Goal: Task Accomplishment & Management: Manage account settings

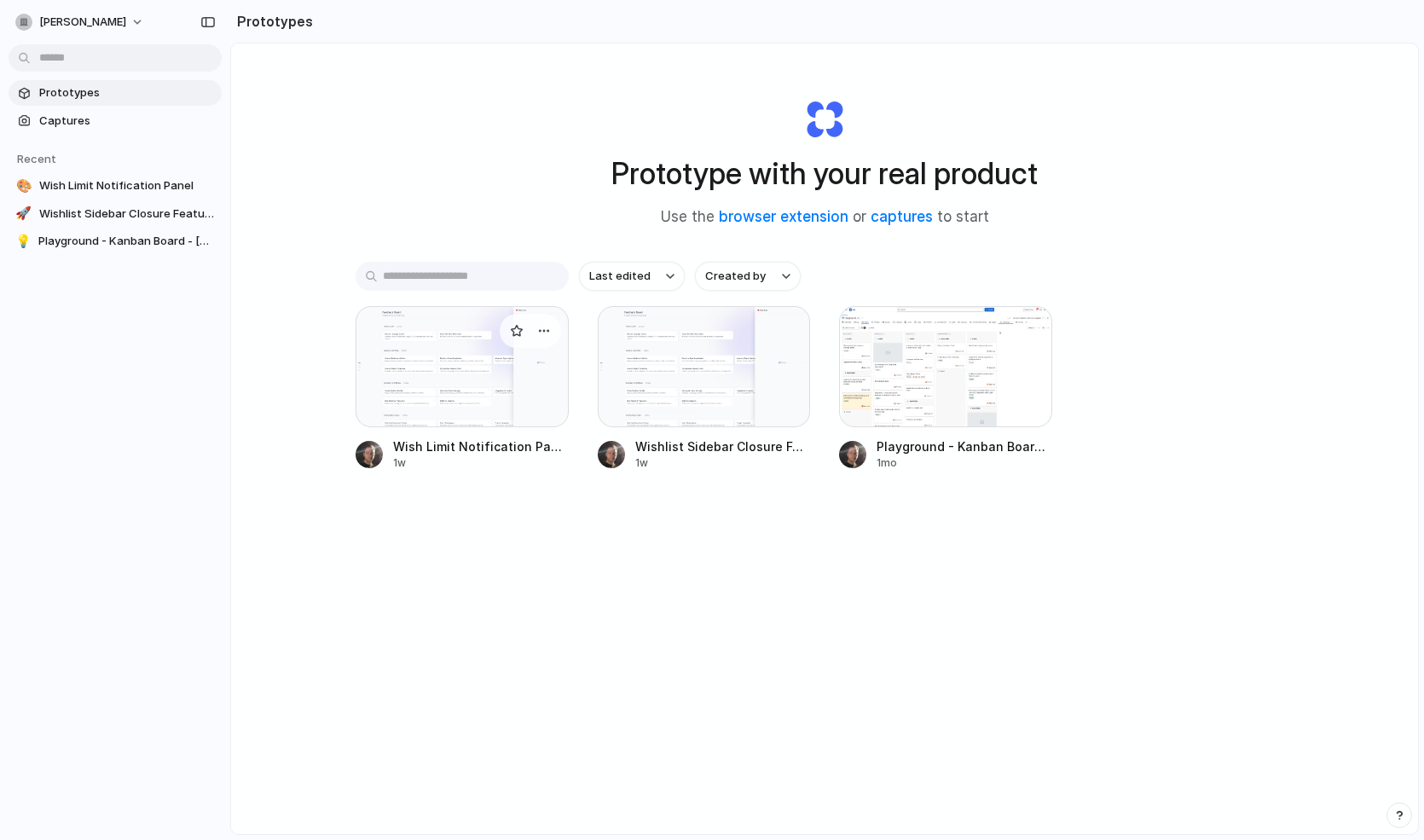
click at [446, 374] on div at bounding box center [463, 366] width 213 height 121
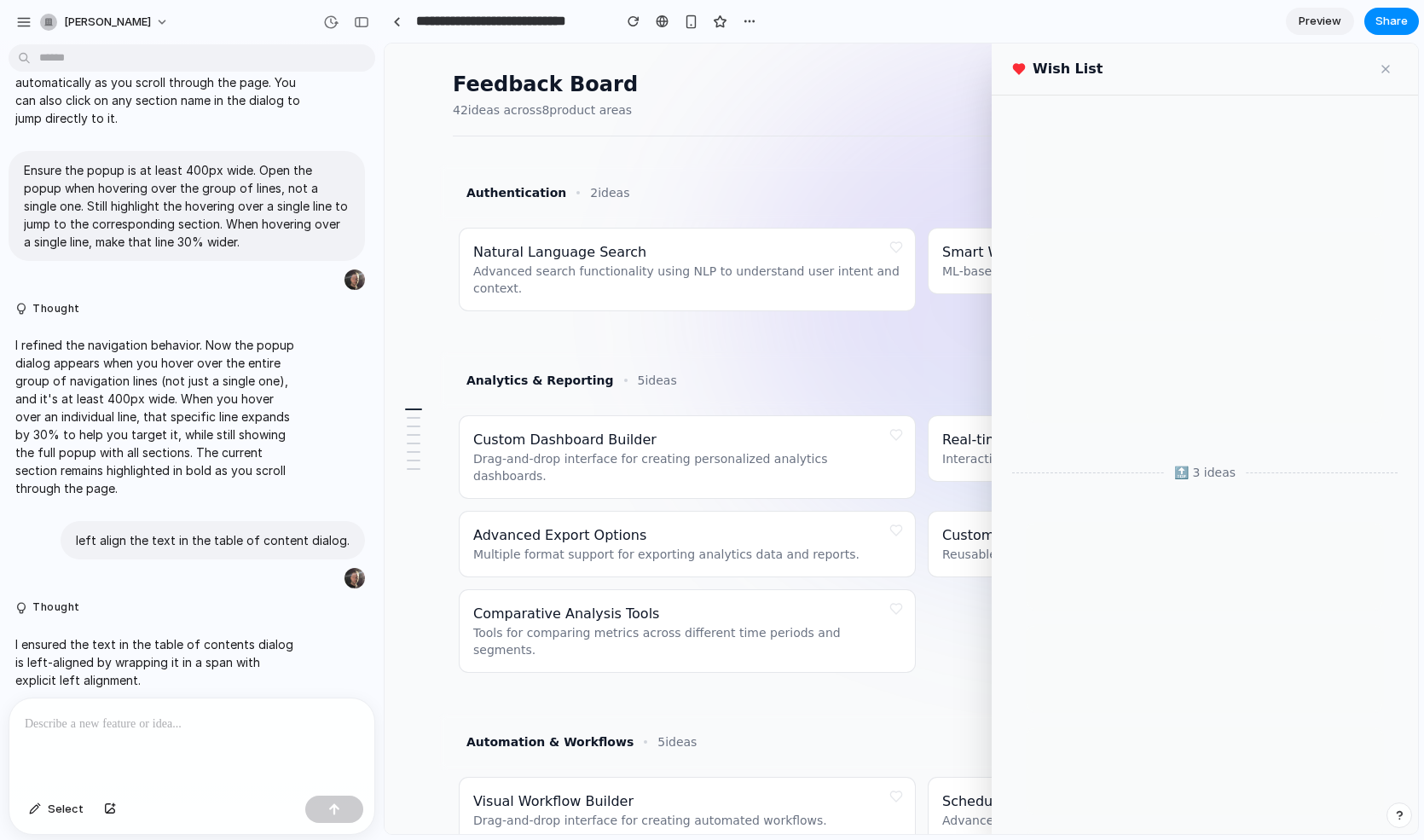
scroll to position [578, 0]
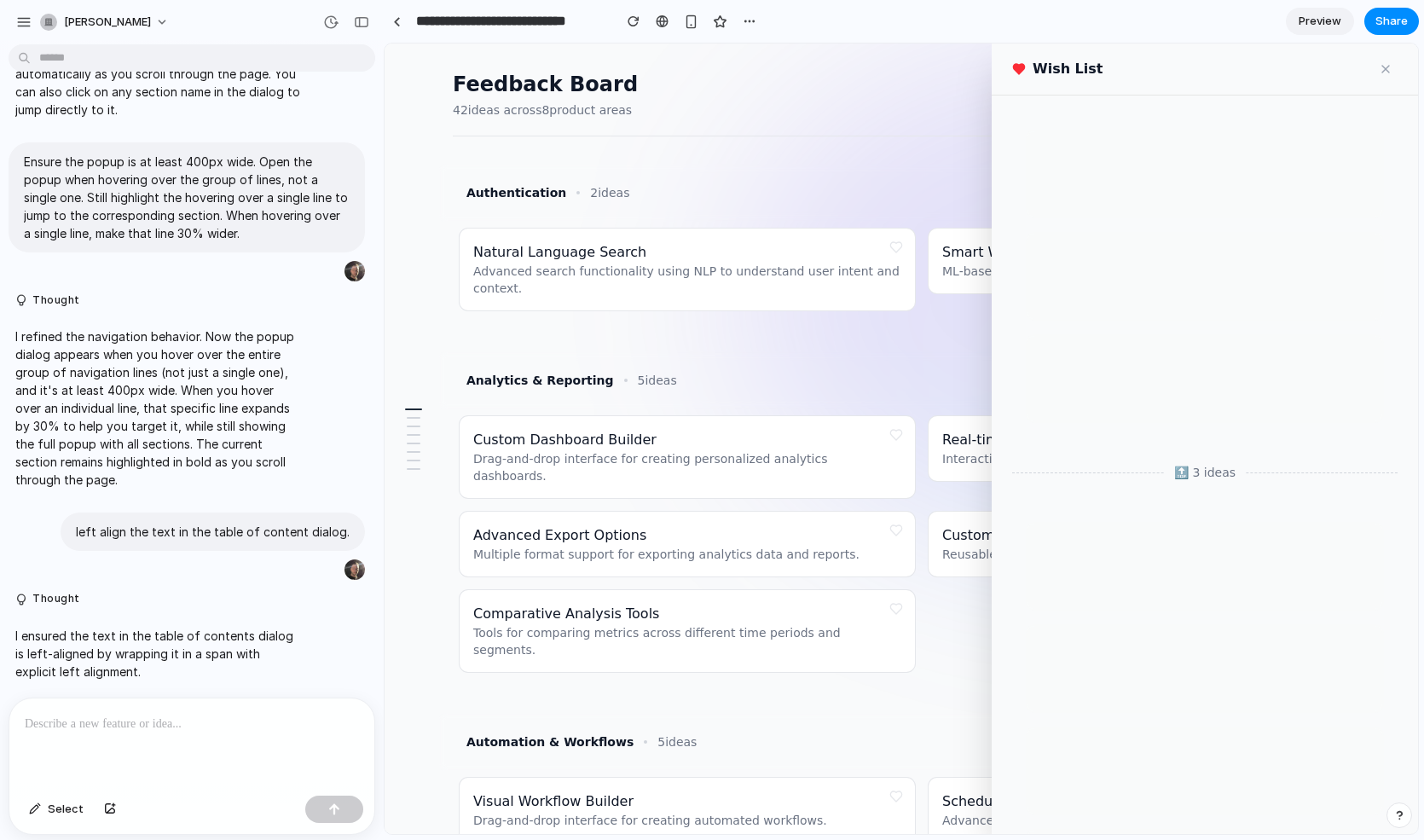
click at [181, 740] on div at bounding box center [191, 743] width 365 height 90
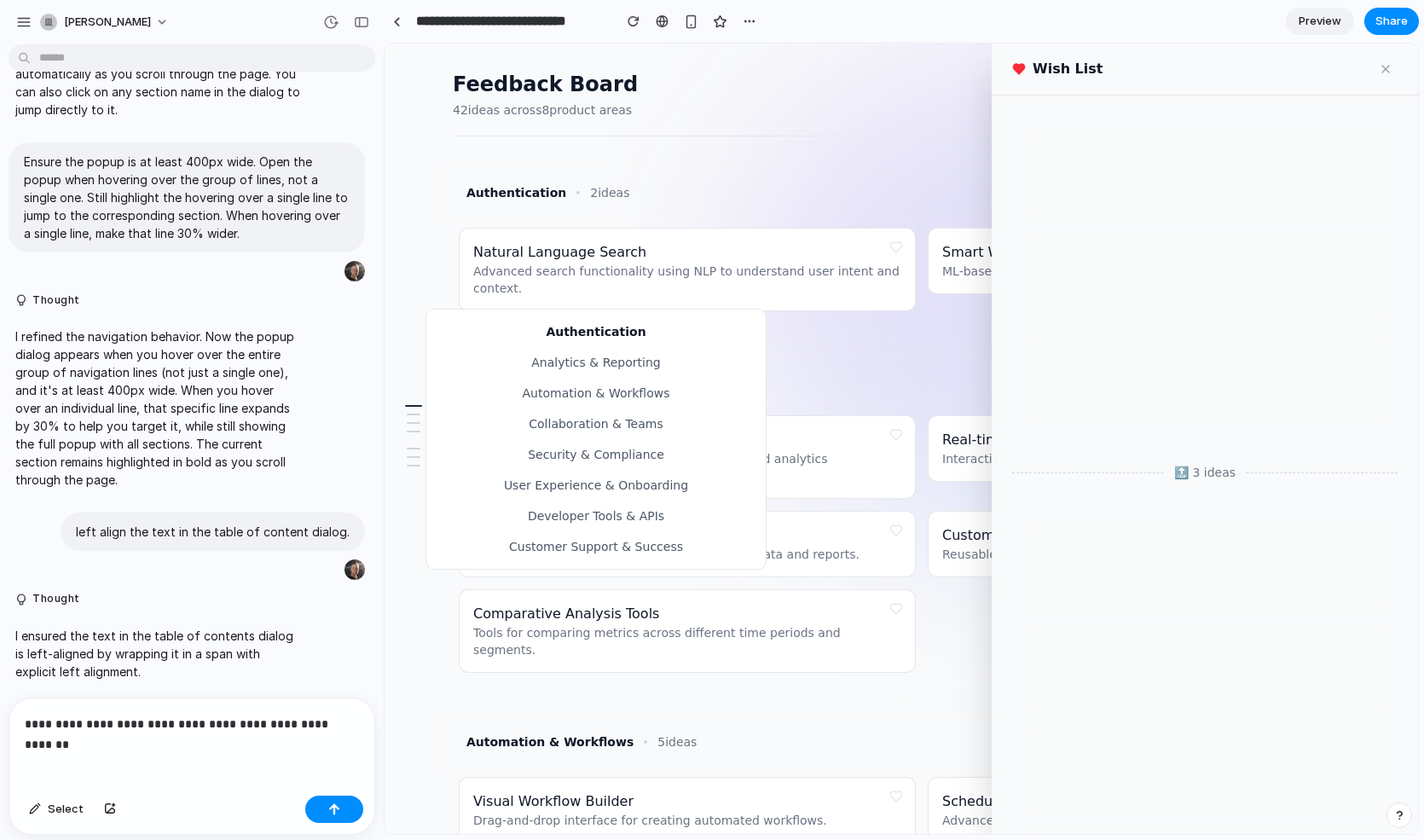
click at [565, 449] on span "Security & Compliance" at bounding box center [596, 455] width 312 height 17
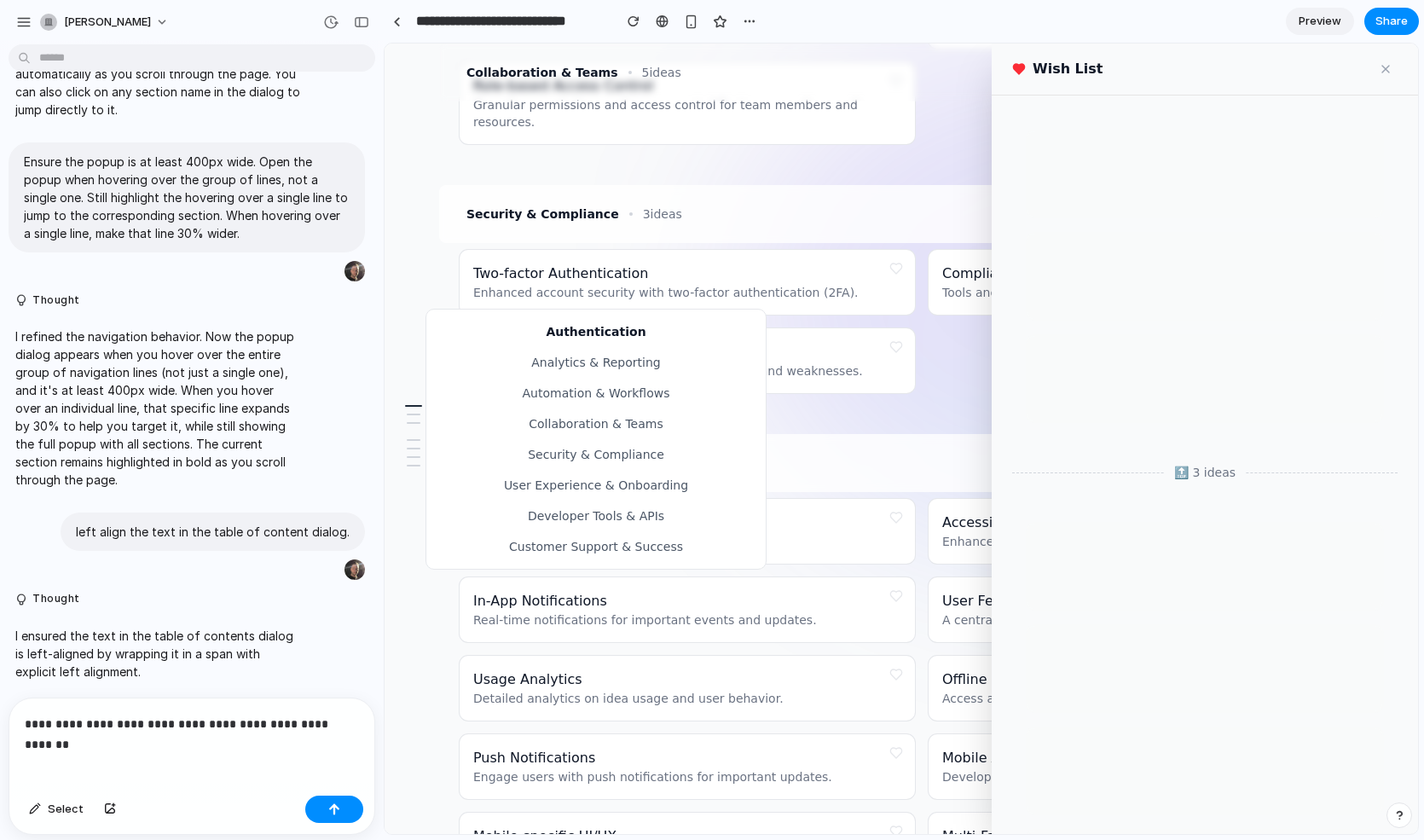
scroll to position [1307, 0]
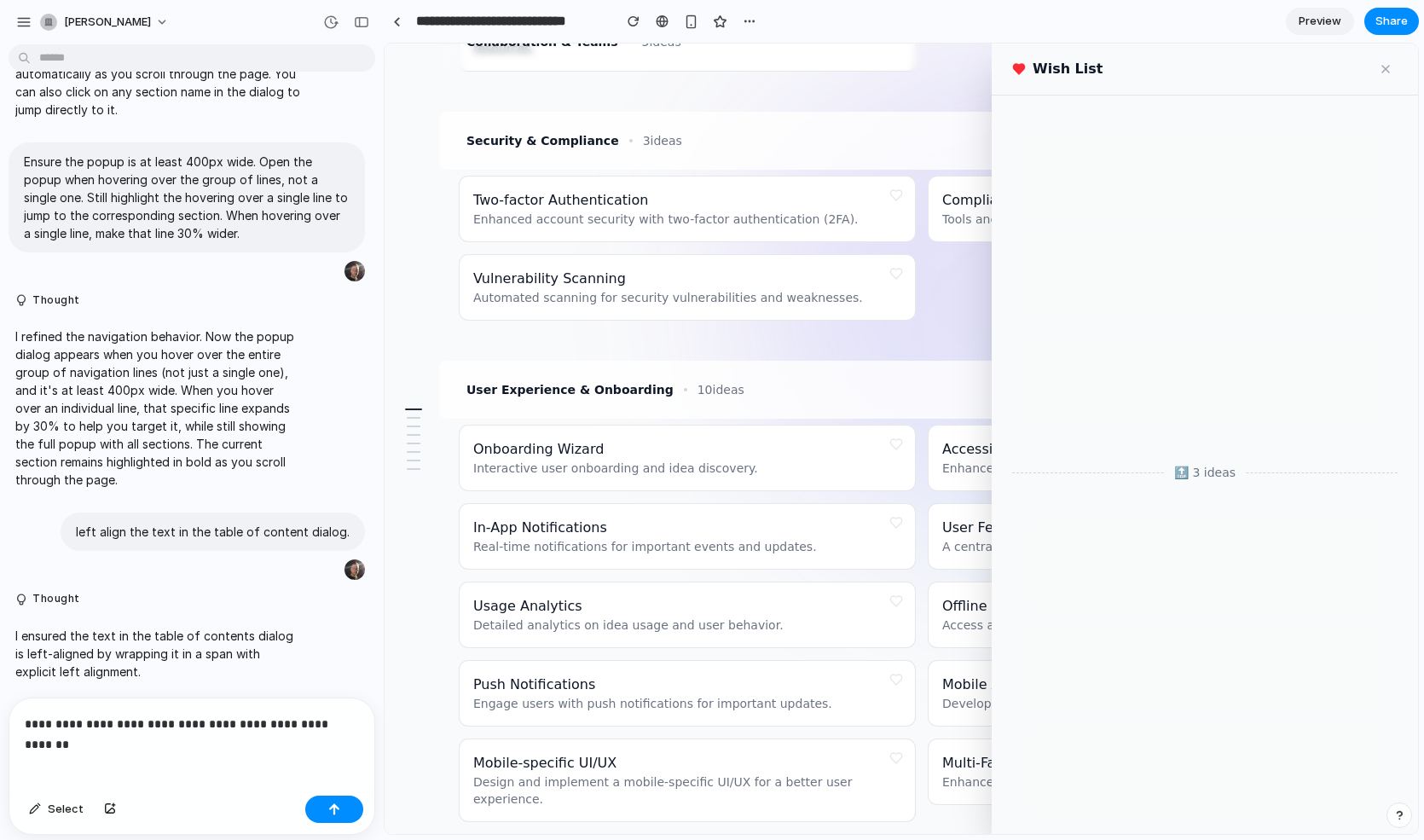
click at [336, 729] on p "**********" at bounding box center [192, 724] width 334 height 21
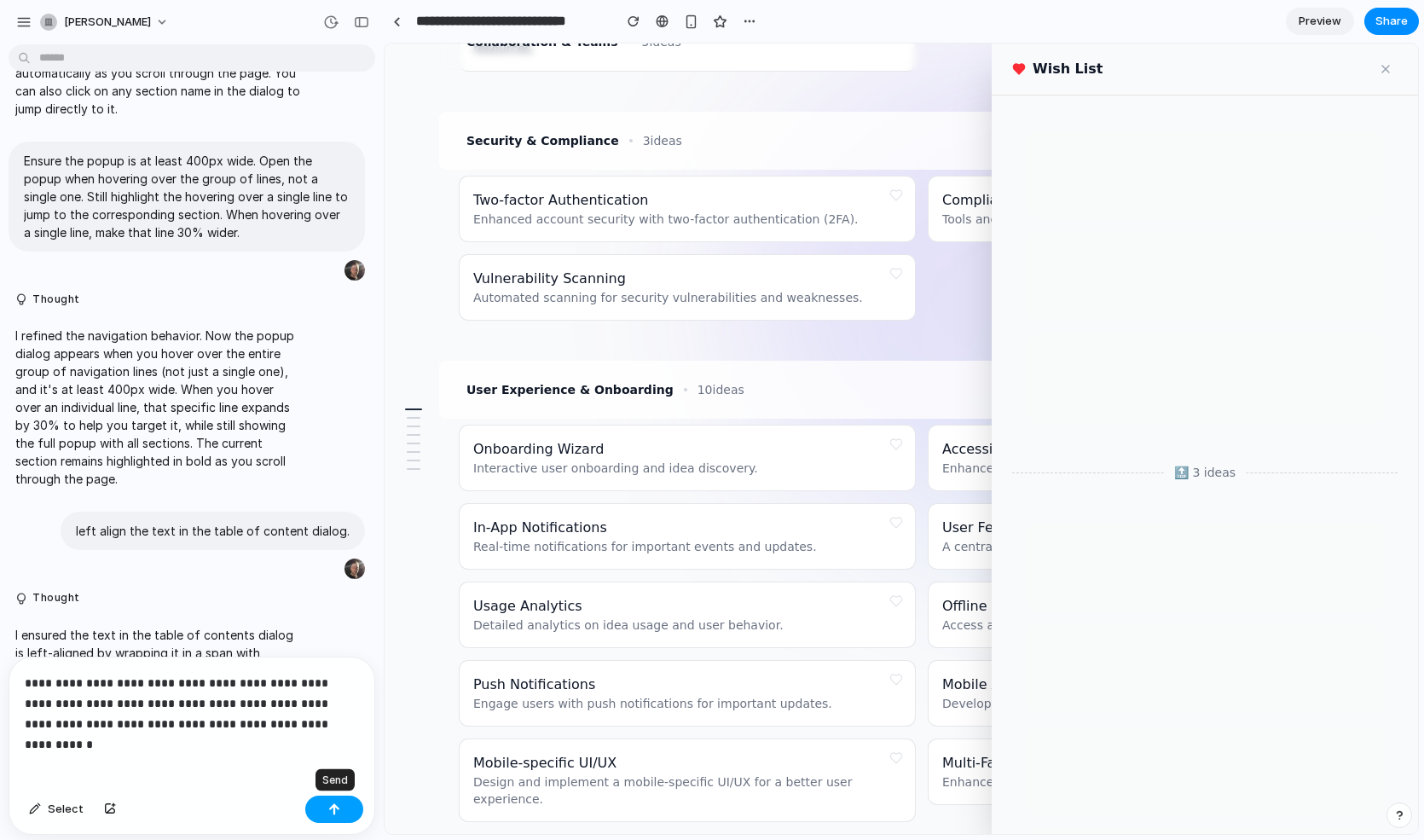
click at [344, 804] on button "button" at bounding box center [333, 810] width 58 height 28
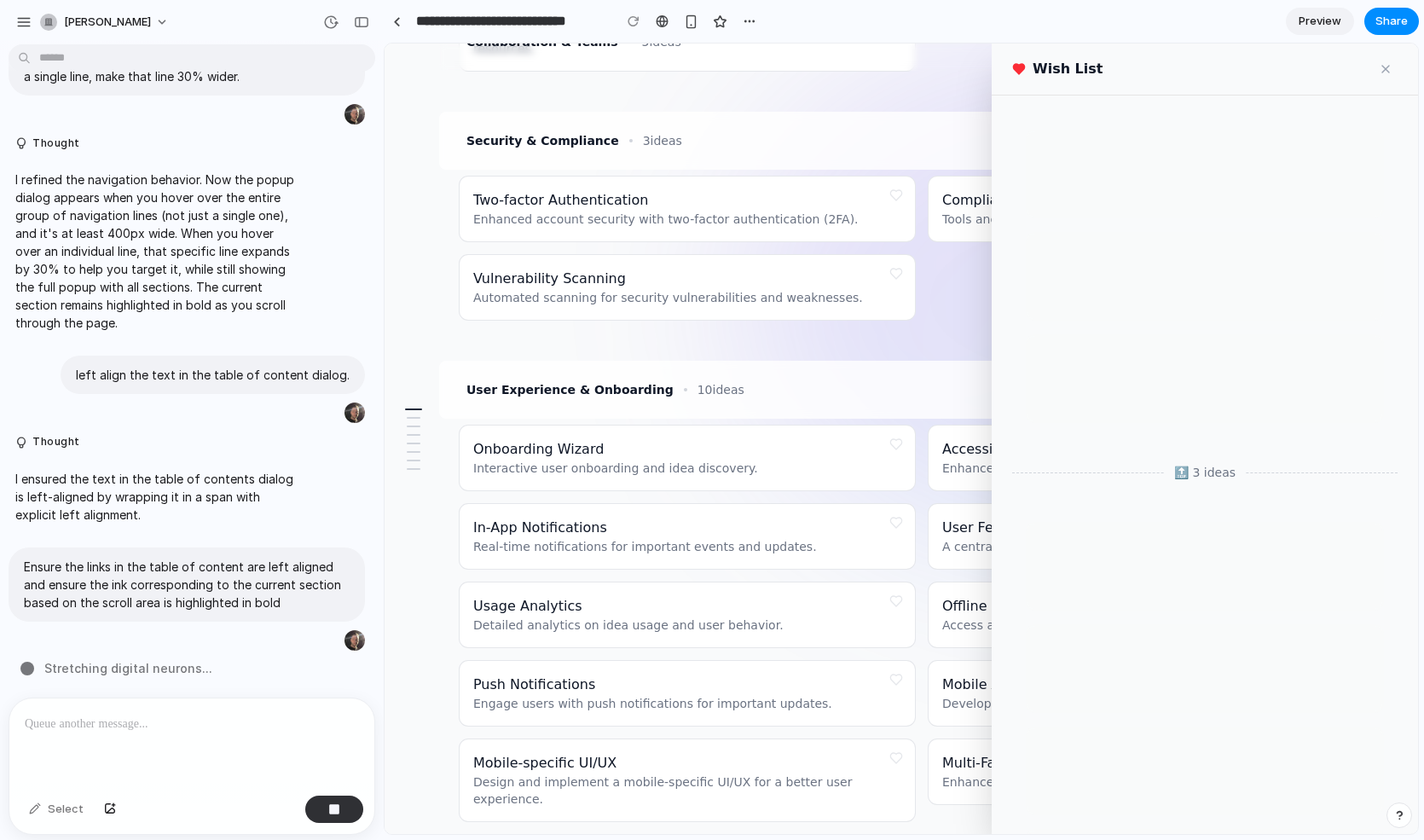
click at [1382, 71] on button at bounding box center [1386, 69] width 24 height 24
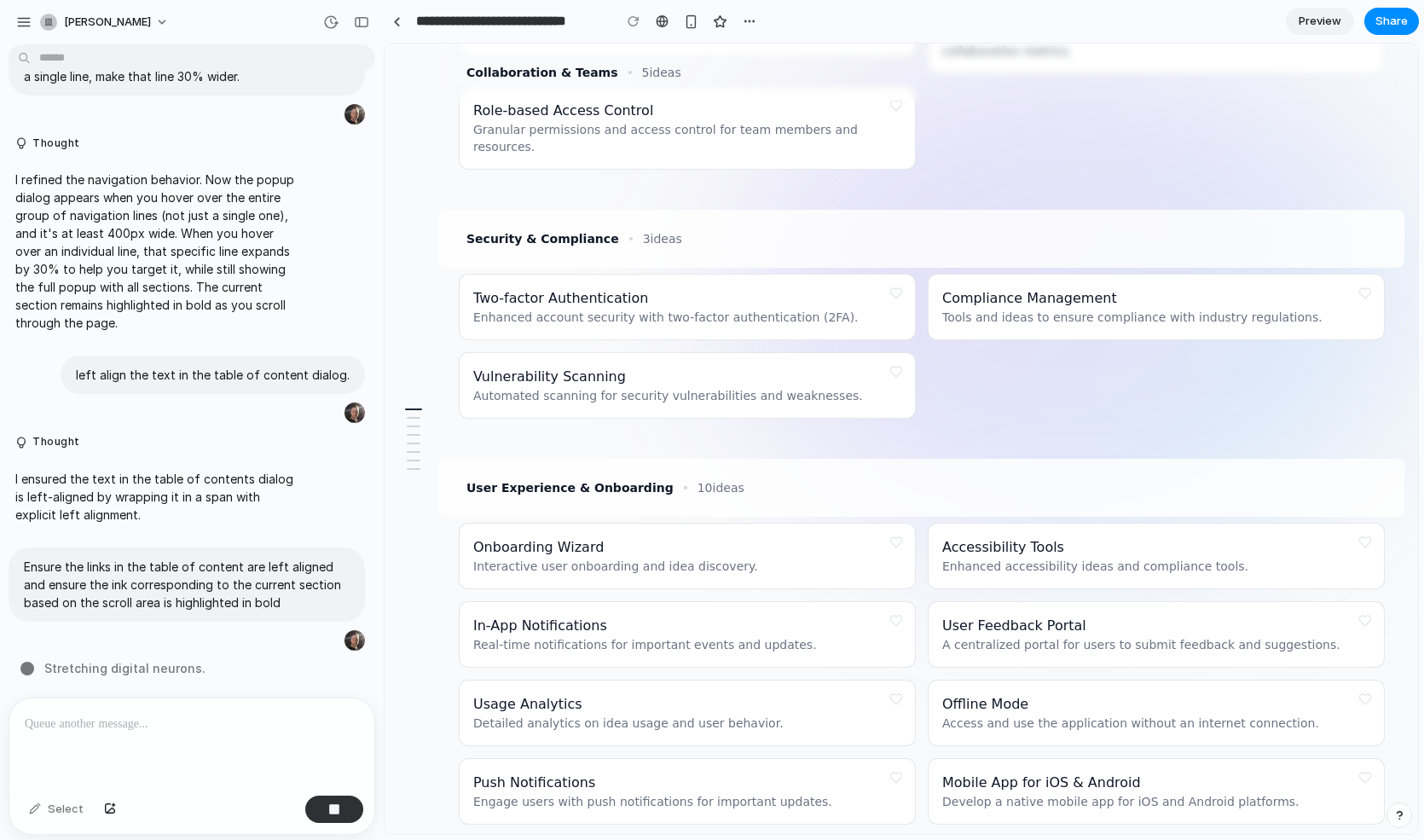
scroll to position [1165, 0]
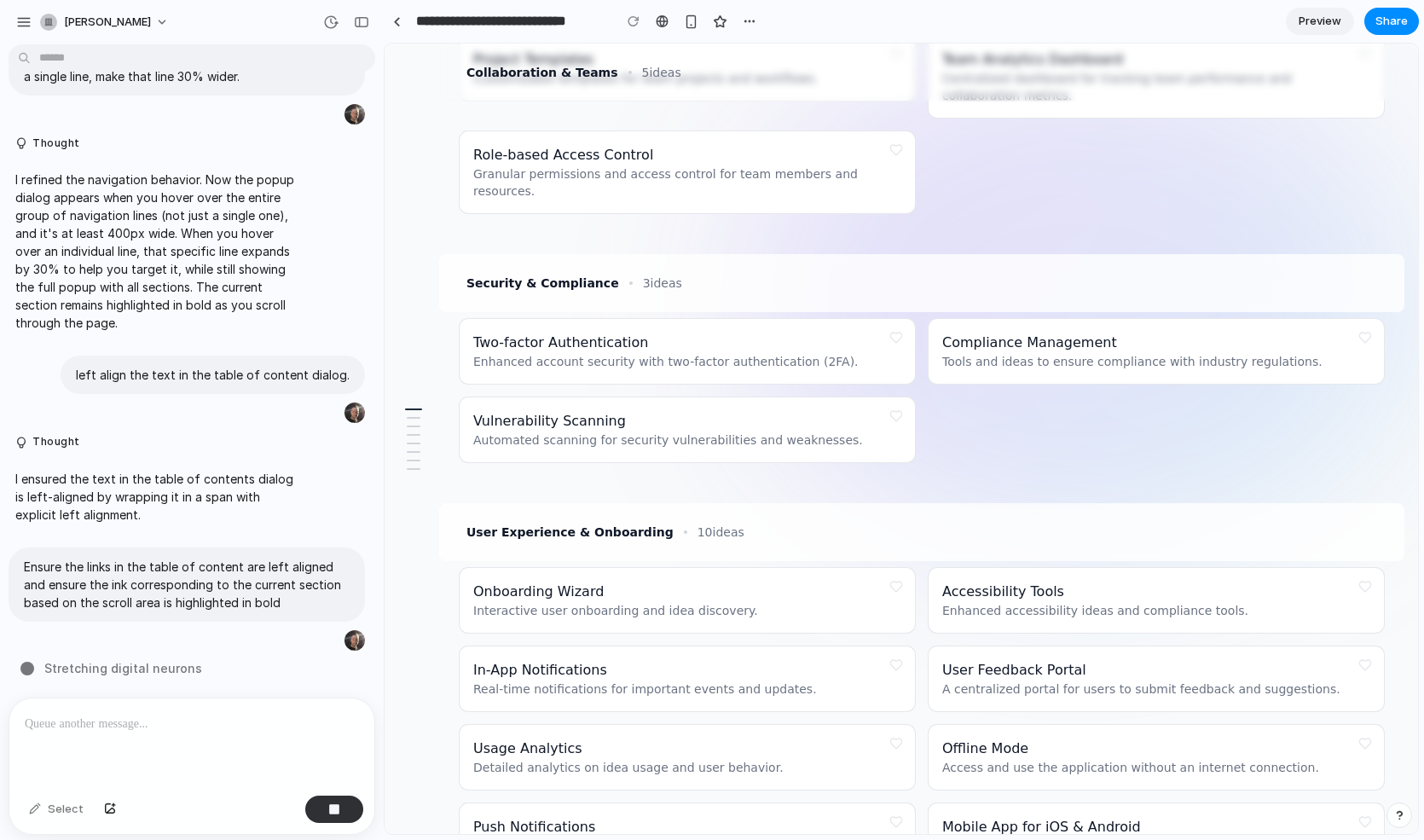
click at [1354, 326] on button at bounding box center [1366, 338] width 24 height 24
click at [894, 326] on button at bounding box center [896, 338] width 24 height 24
click at [897, 404] on button at bounding box center [896, 417] width 24 height 24
click at [903, 575] on button at bounding box center [896, 587] width 24 height 24
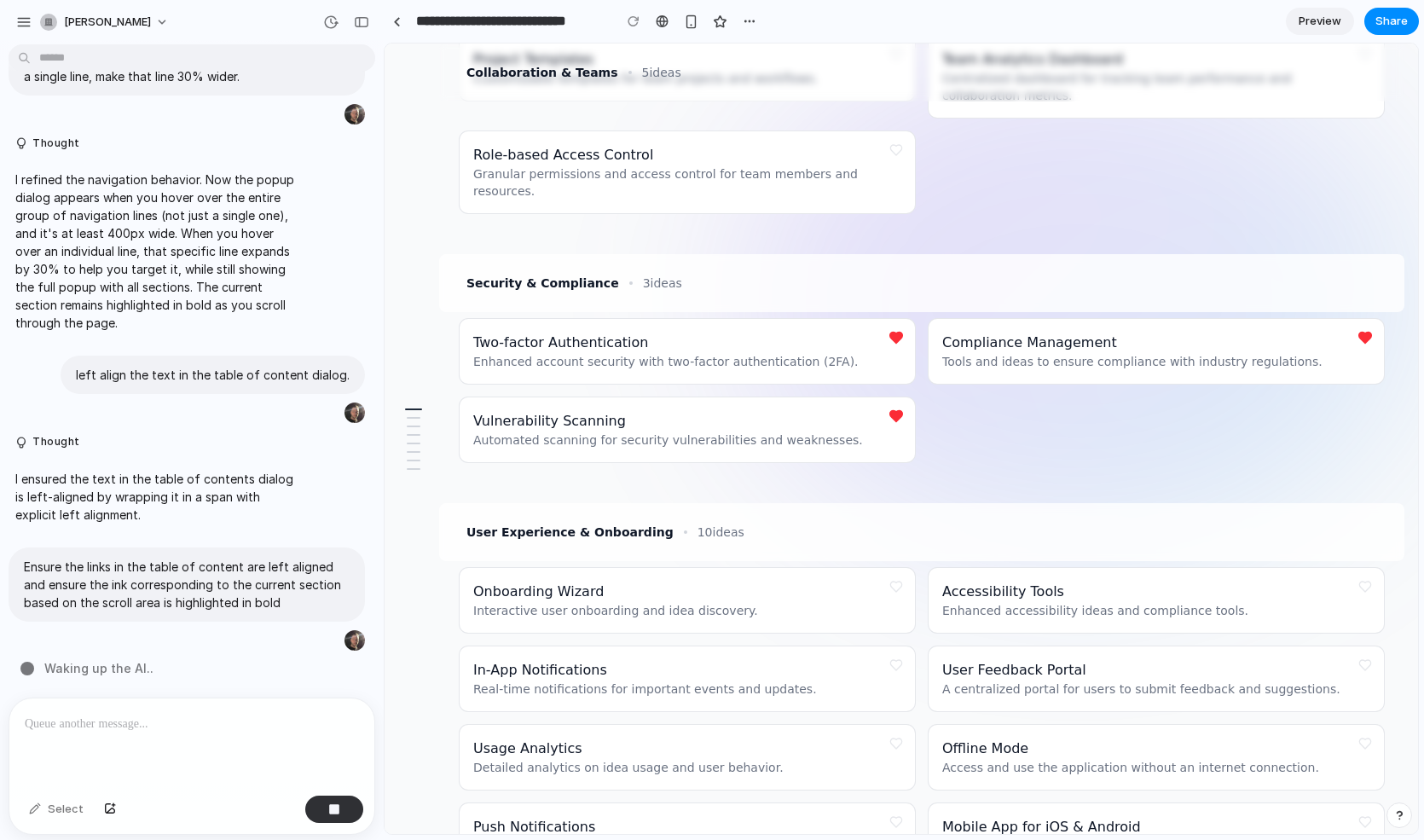
click at [903, 575] on button at bounding box center [896, 587] width 24 height 24
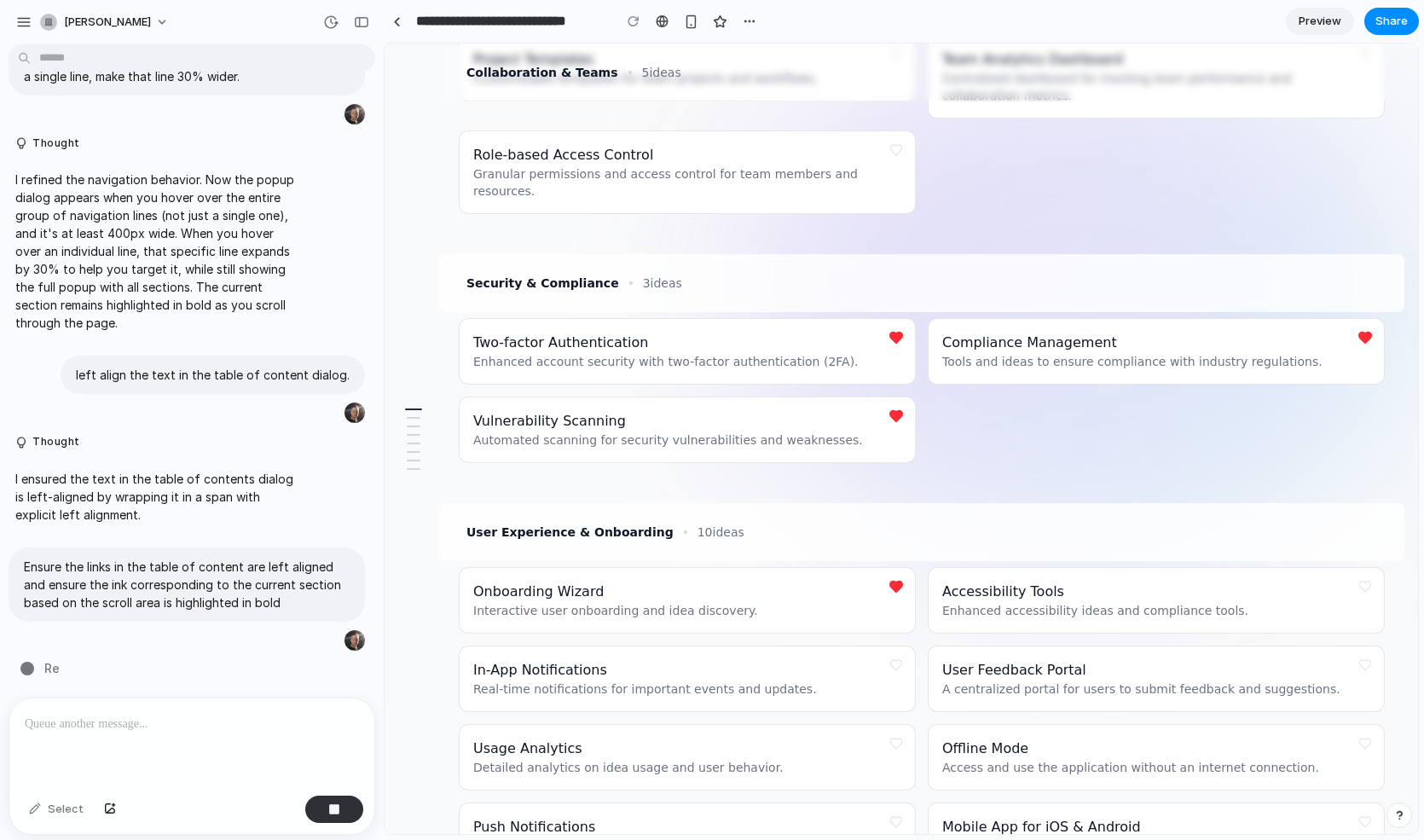
click at [903, 575] on button at bounding box center [896, 587] width 24 height 24
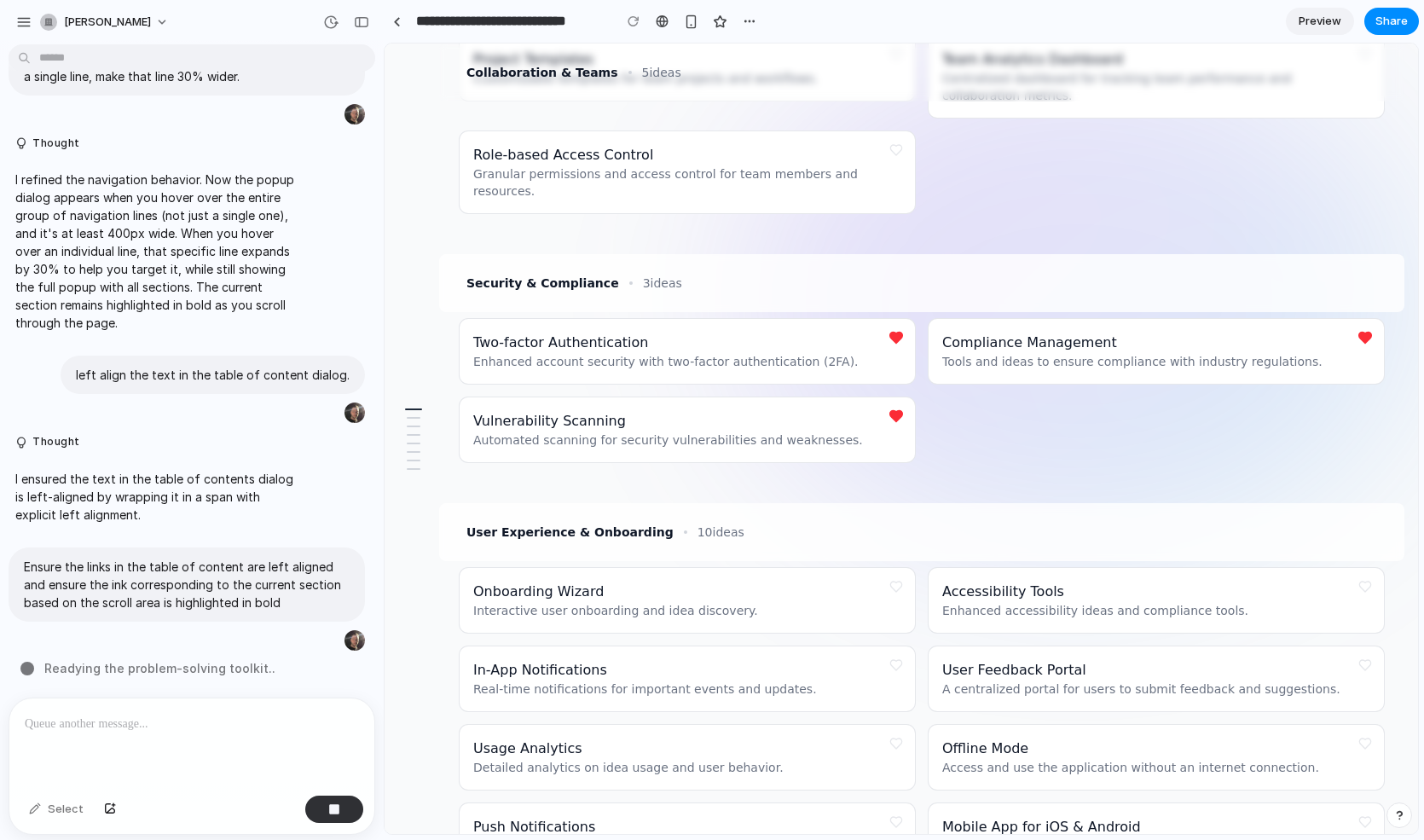
click at [901, 653] on button at bounding box center [896, 665] width 24 height 24
click at [901, 732] on button at bounding box center [896, 744] width 24 height 24
click at [900, 810] on button at bounding box center [896, 822] width 24 height 24
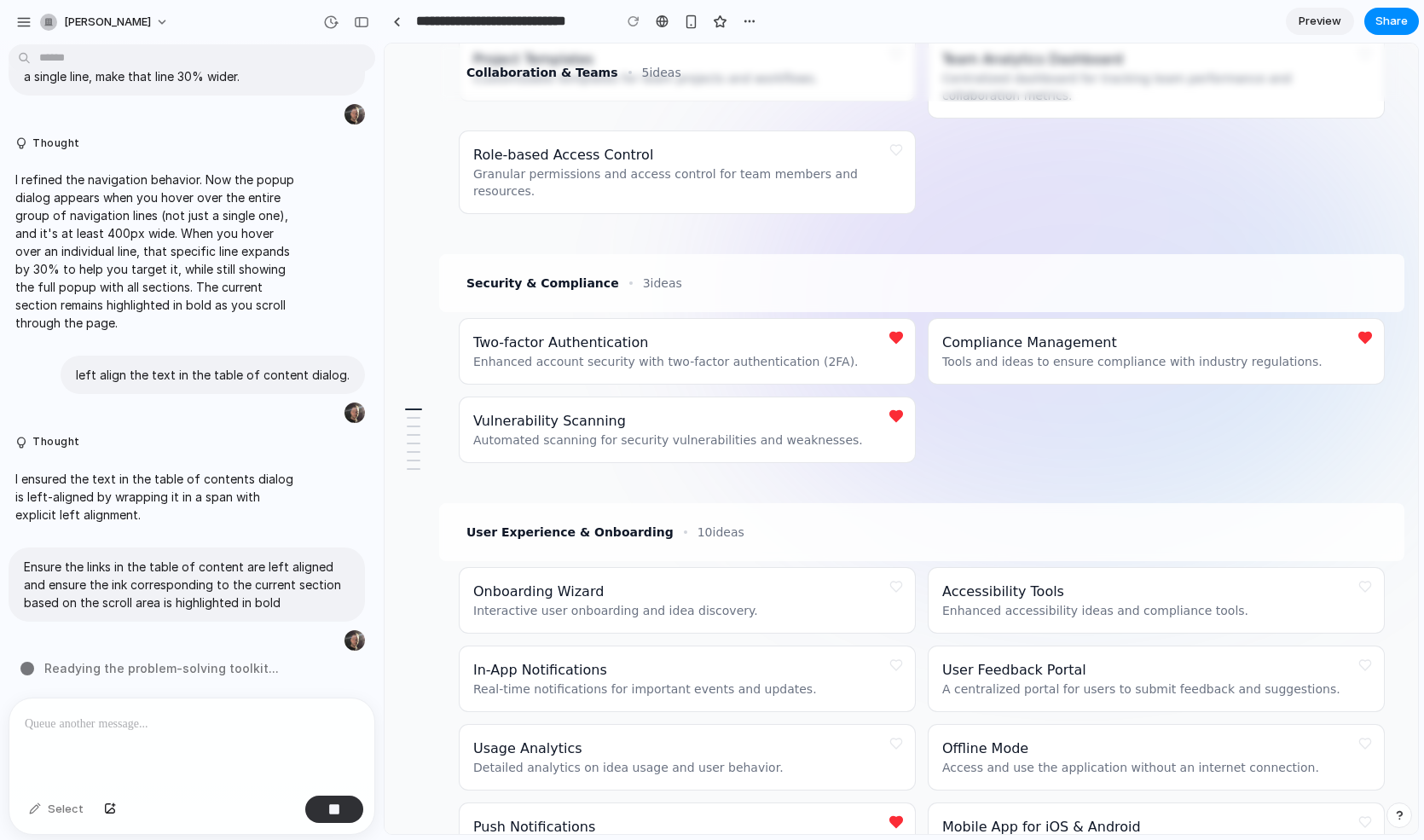
click at [1371, 575] on button at bounding box center [1366, 587] width 24 height 24
click at [1365, 653] on button at bounding box center [1366, 665] width 24 height 24
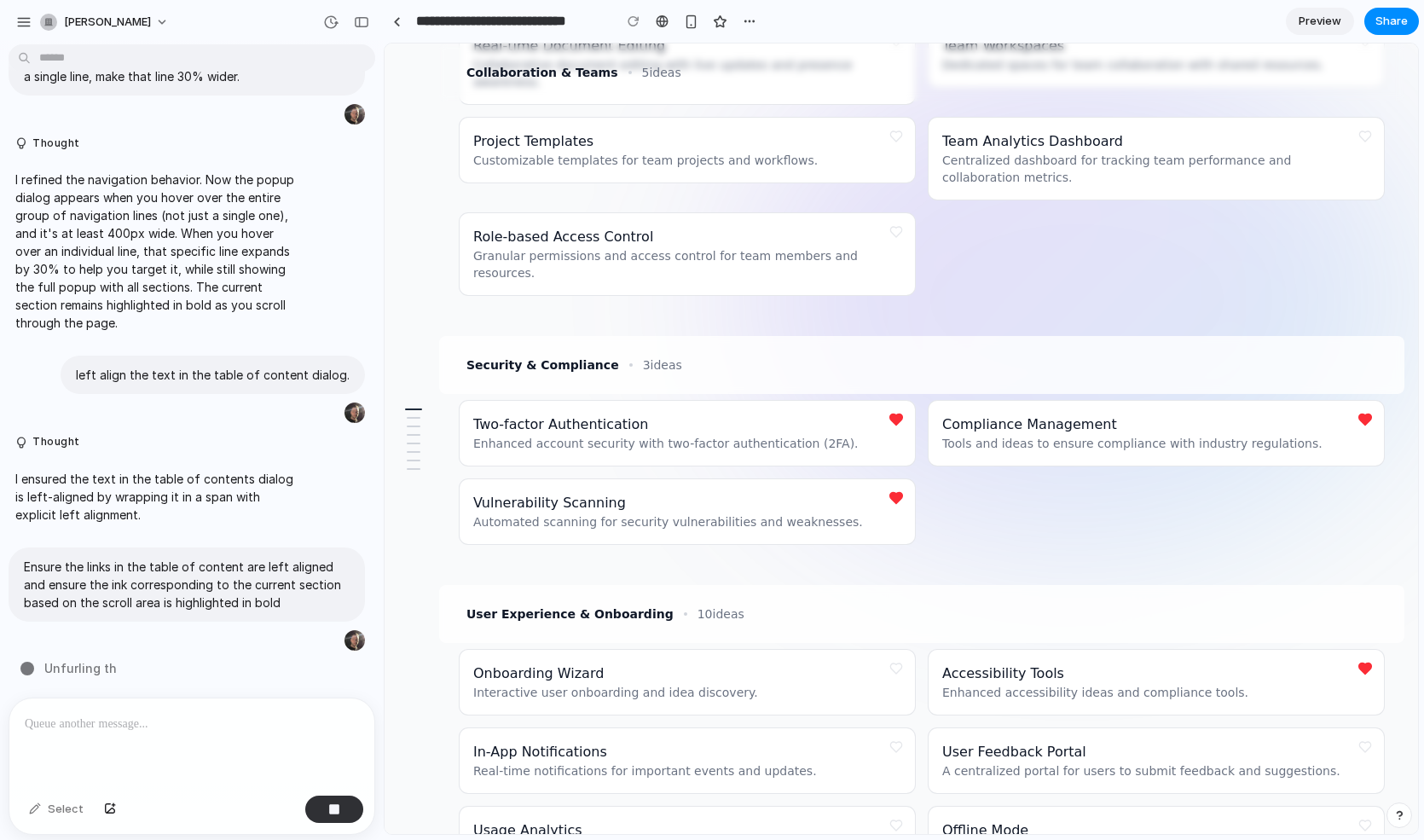
scroll to position [1025, 0]
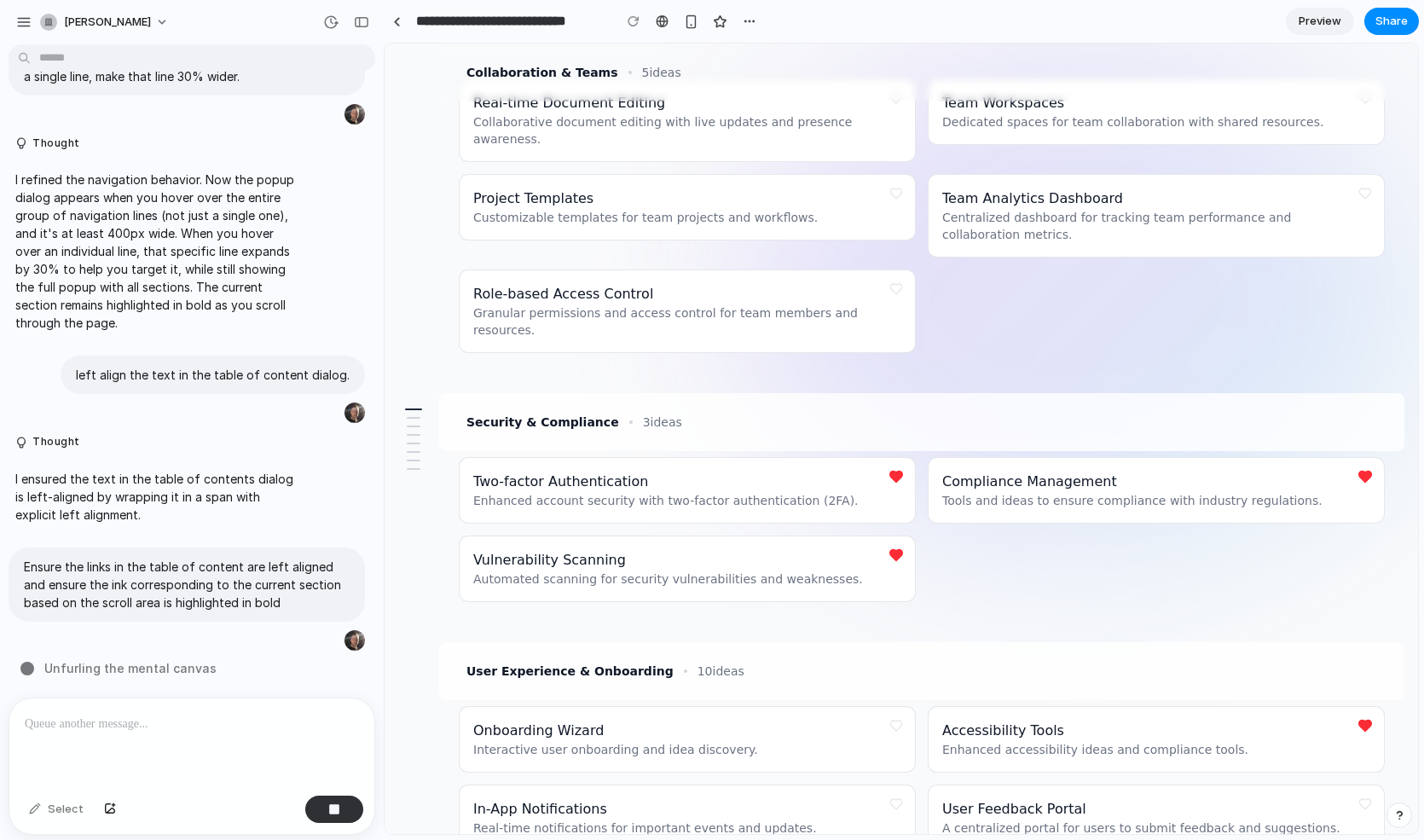
click at [903, 277] on button at bounding box center [896, 289] width 24 height 24
click at [903, 182] on button at bounding box center [896, 194] width 24 height 24
click at [895, 182] on button at bounding box center [896, 194] width 24 height 24
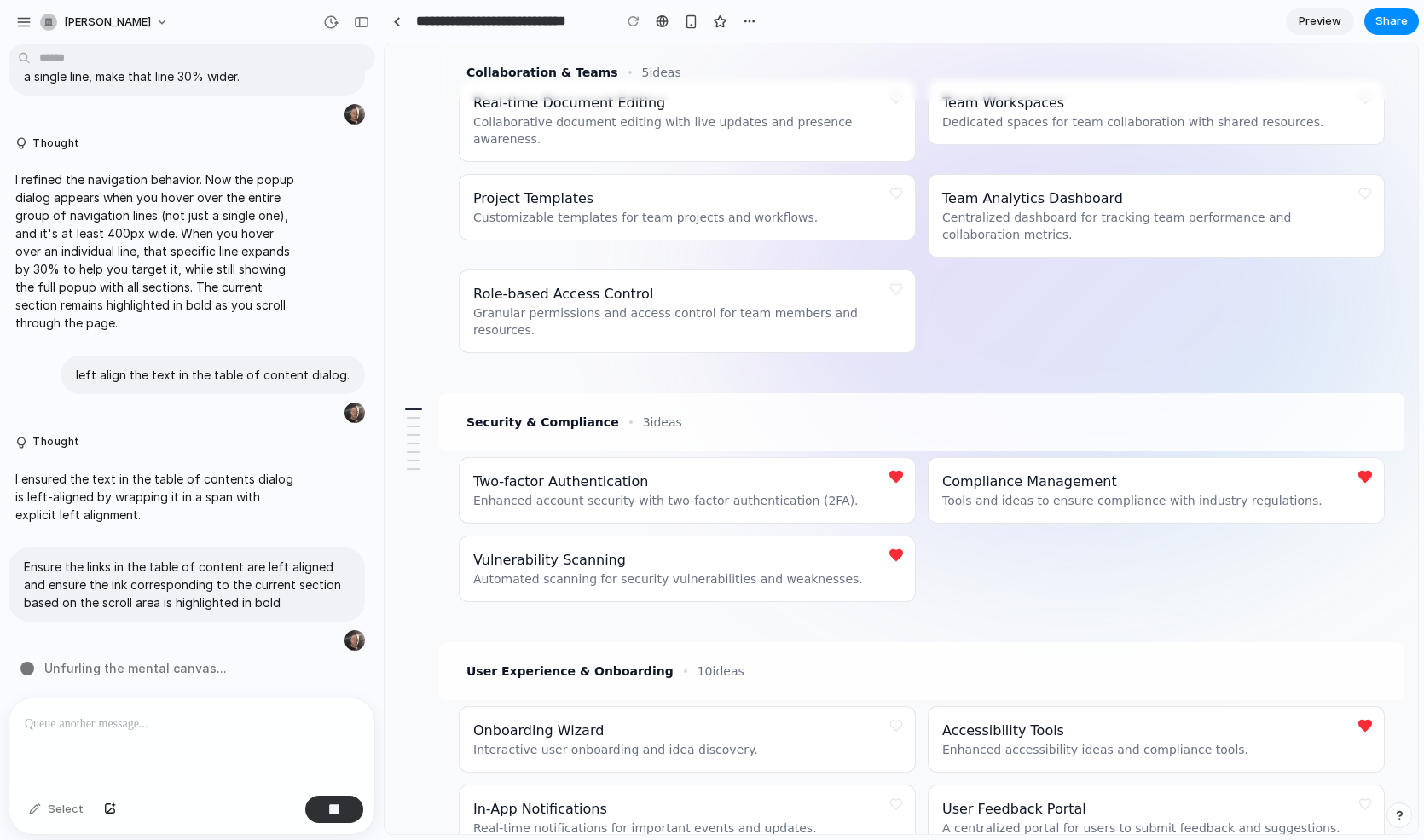
click at [895, 182] on button at bounding box center [896, 194] width 24 height 24
click at [899, 465] on button at bounding box center [896, 477] width 24 height 24
click at [1363, 465] on button at bounding box center [1366, 477] width 24 height 24
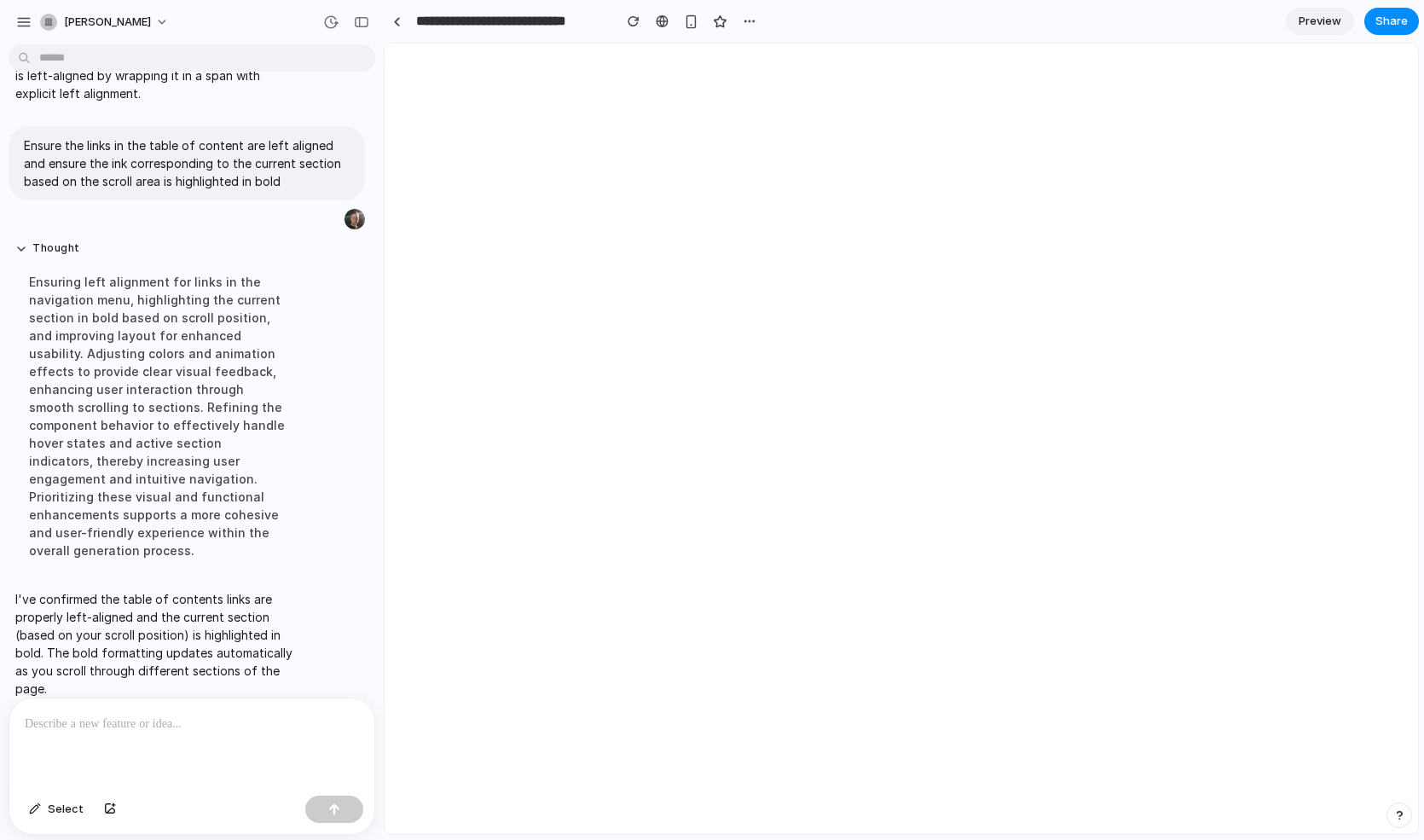
scroll to position [0, 0]
